Goal: Information Seeking & Learning: Check status

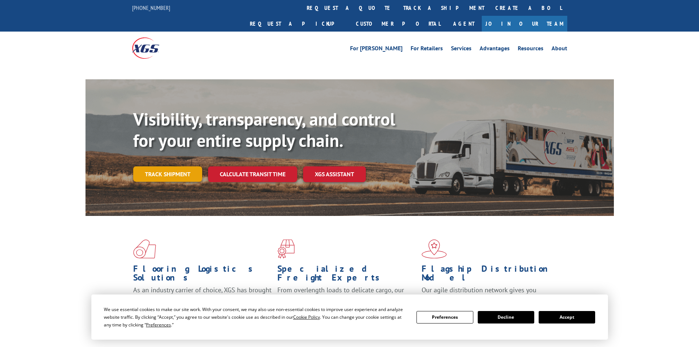
click at [171, 166] on link "Track shipment" at bounding box center [167, 173] width 69 height 15
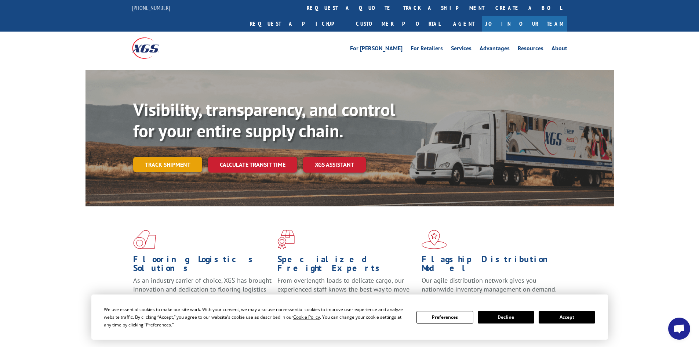
click at [169, 157] on link "Track shipment" at bounding box center [167, 164] width 69 height 15
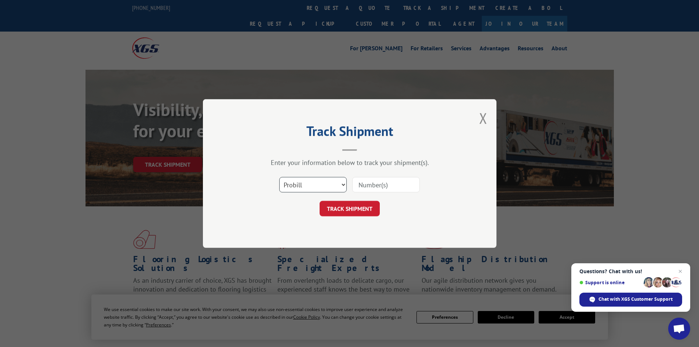
click at [314, 178] on select "Select category... Probill BOL PO" at bounding box center [312, 184] width 67 height 15
select select "bol"
click at [279, 177] on select "Select category... Probill BOL PO" at bounding box center [312, 184] width 67 height 15
click at [357, 186] on input at bounding box center [385, 184] width 67 height 15
paste input "7045372"
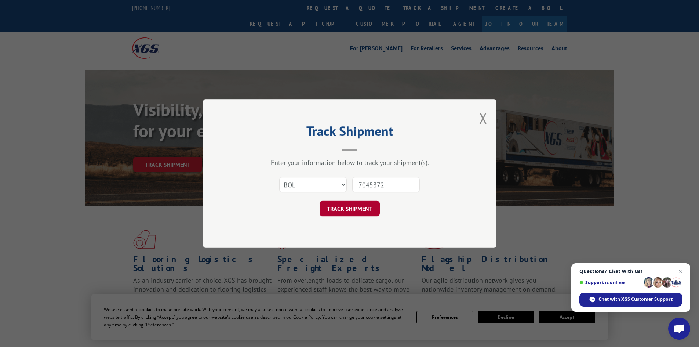
type input "7045372"
click at [368, 215] on button "TRACK SHIPMENT" at bounding box center [349, 208] width 60 height 15
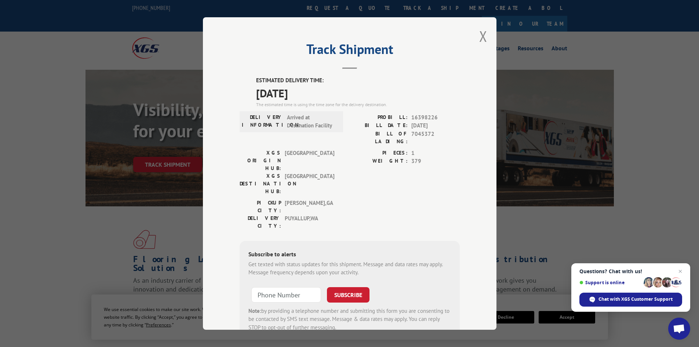
scroll to position [18, 0]
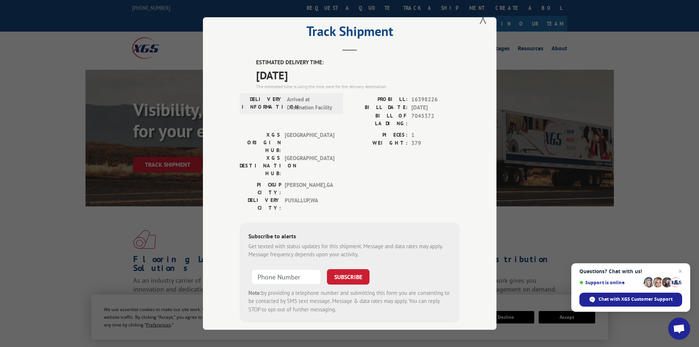
drag, startPoint x: 363, startPoint y: 169, endPoint x: 346, endPoint y: 125, distance: 47.1
click at [346, 131] on div "XGS ORIGIN HUB: TUNNEL HILL XGS DESTINATION HUB: [GEOGRAPHIC_DATA] PIECES: 1 WE…" at bounding box center [350, 156] width 220 height 50
click at [479, 19] on button "Close modal" at bounding box center [483, 17] width 8 height 19
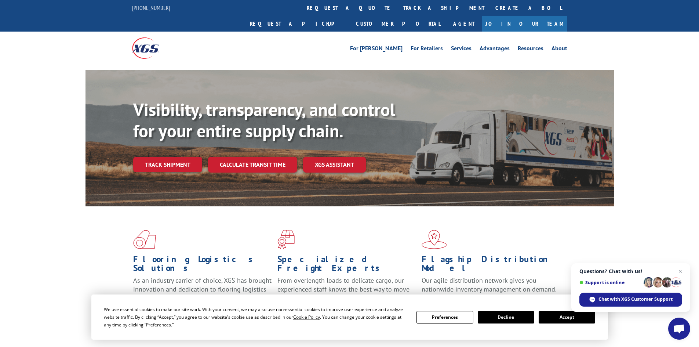
click at [634, 284] on span "Support is online" at bounding box center [610, 282] width 62 height 6
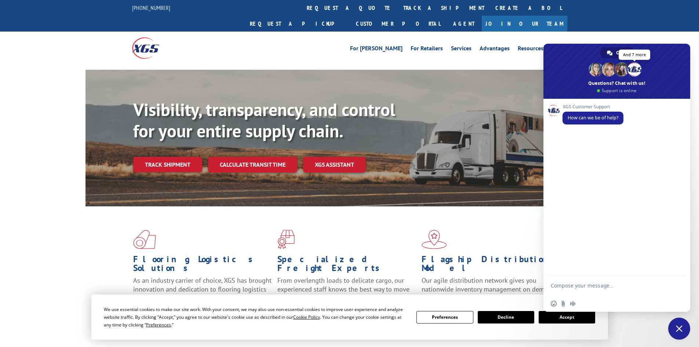
click at [637, 73] on span at bounding box center [634, 69] width 14 height 14
click at [174, 157] on link "Track shipment" at bounding box center [167, 164] width 69 height 15
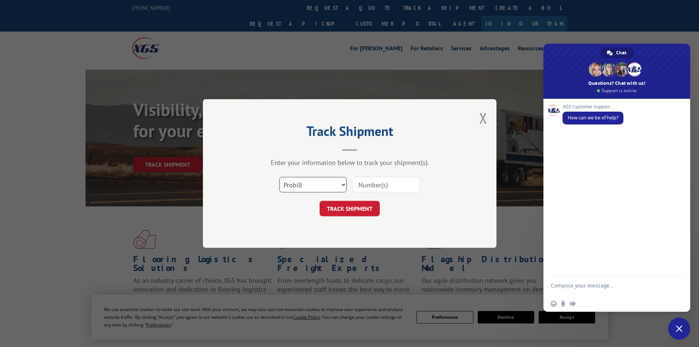
click at [325, 183] on select "Select category... Probill BOL PO" at bounding box center [312, 184] width 67 height 15
select select "bol"
click at [279, 177] on select "Select category... Probill BOL PO" at bounding box center [312, 184] width 67 height 15
click at [373, 187] on input at bounding box center [385, 184] width 67 height 15
paste input "7050682"
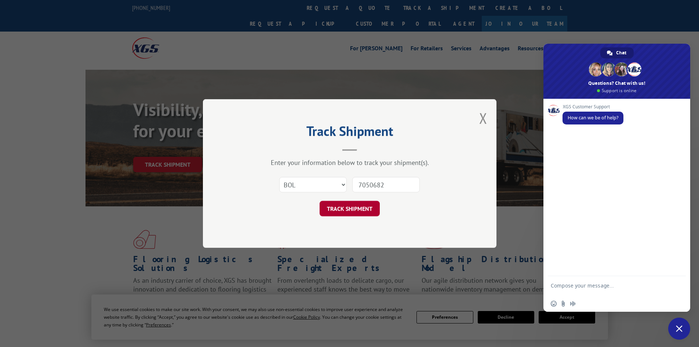
type input "7050682"
click at [348, 207] on button "TRACK SHIPMENT" at bounding box center [349, 208] width 60 height 15
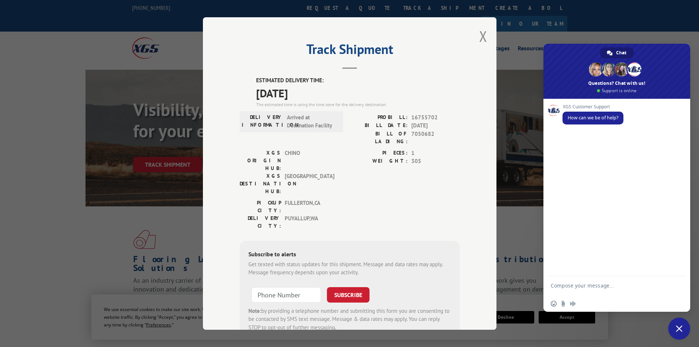
click at [475, 38] on div "Track Shipment ESTIMATED DELIVERY TIME: 10/03/2025 The estimated time is using …" at bounding box center [349, 173] width 293 height 312
click at [481, 39] on button "Close modal" at bounding box center [483, 35] width 8 height 19
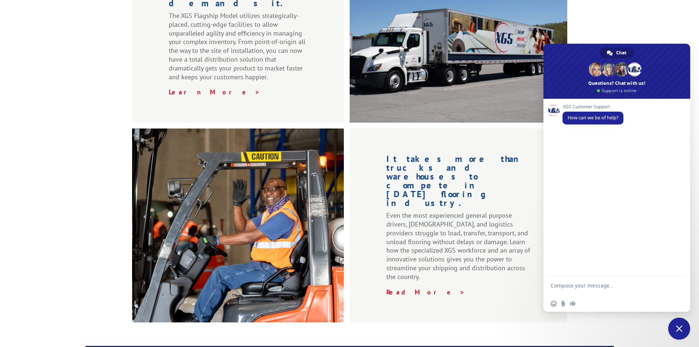
scroll to position [844, 0]
